Goal: Information Seeking & Learning: Learn about a topic

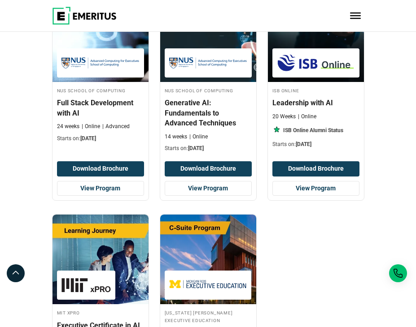
scroll to position [1444, 0]
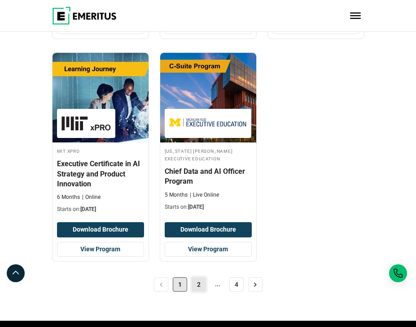
click at [197, 278] on link "2" at bounding box center [198, 285] width 14 height 14
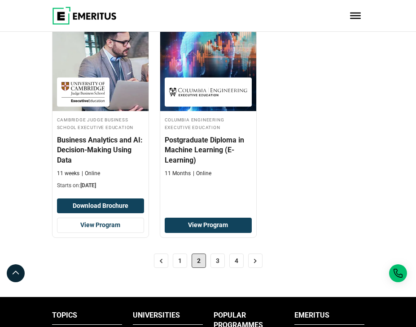
scroll to position [1500, 0]
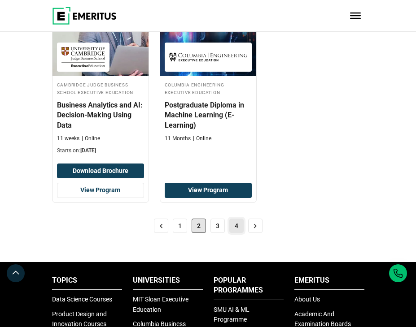
click at [231, 227] on link "4" at bounding box center [236, 226] width 14 height 14
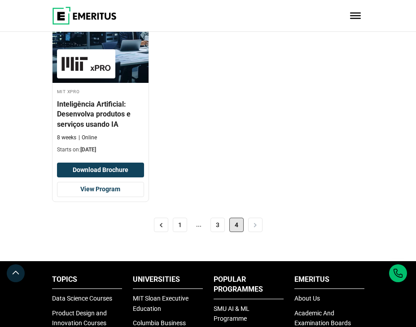
scroll to position [1223, 0]
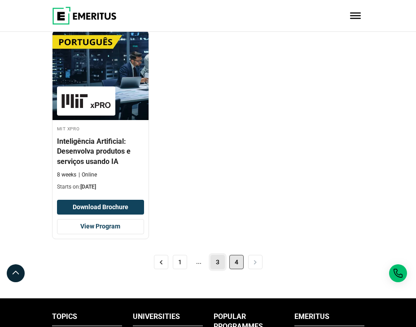
click at [215, 255] on link "3" at bounding box center [217, 262] width 14 height 14
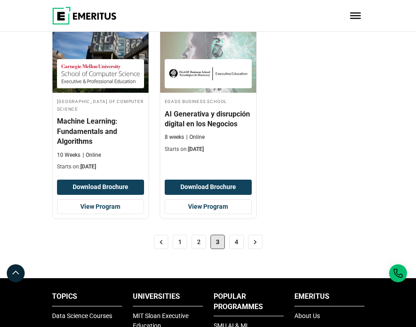
scroll to position [1530, 0]
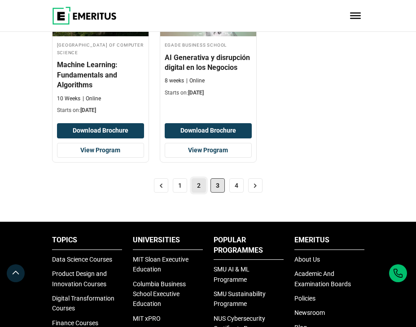
click at [199, 190] on link "2" at bounding box center [198, 185] width 14 height 14
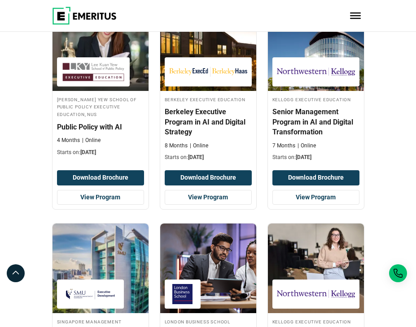
scroll to position [1036, 0]
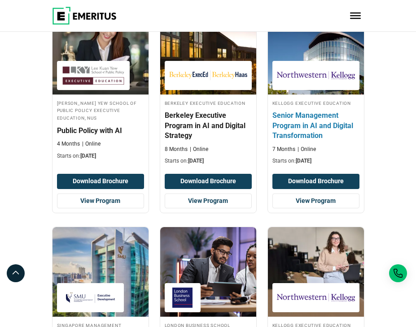
click at [295, 122] on h4 "Senior Management Program in AI and Digital Transformation" at bounding box center [315, 126] width 87 height 30
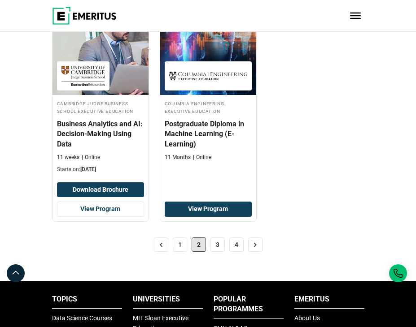
scroll to position [1528, 0]
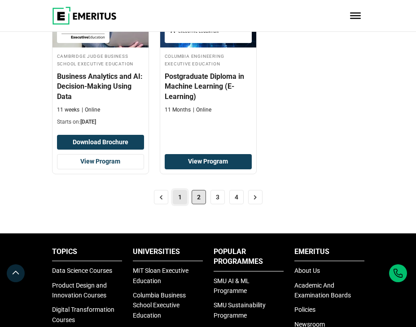
click at [181, 198] on link "1" at bounding box center [180, 197] width 14 height 14
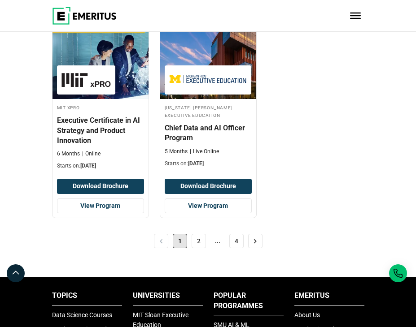
scroll to position [1530, 0]
